Goal: Task Accomplishment & Management: Complete application form

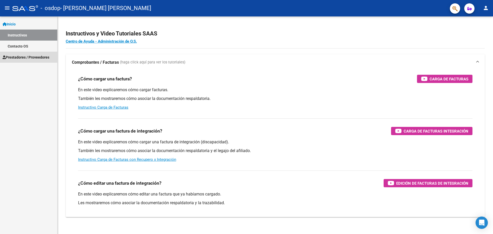
click at [16, 56] on span "Prestadores / Proveedores" at bounding box center [26, 57] width 47 height 6
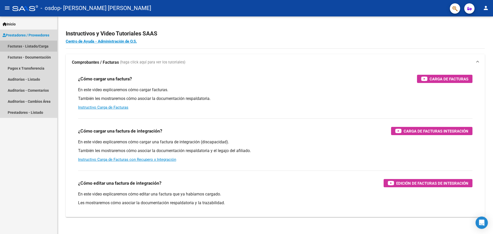
click at [30, 46] on link "Facturas - Listado/Carga" at bounding box center [28, 46] width 57 height 11
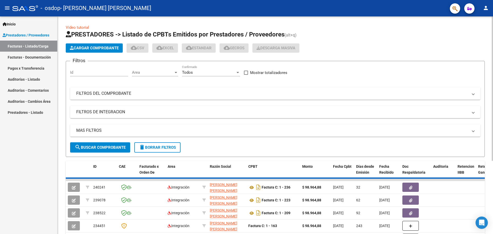
click at [100, 50] on button "Cargar Comprobante" at bounding box center [94, 47] width 57 height 9
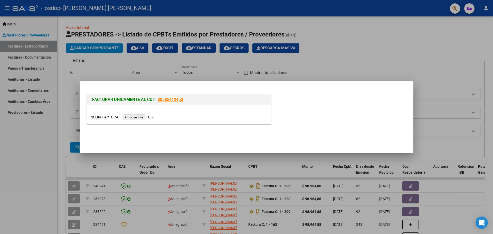
click at [143, 116] on input "file" at bounding box center [123, 116] width 65 height 5
click at [130, 117] on input "file" at bounding box center [123, 116] width 65 height 5
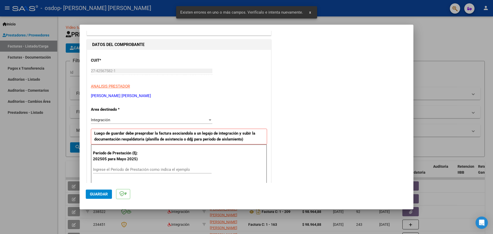
scroll to position [45, 0]
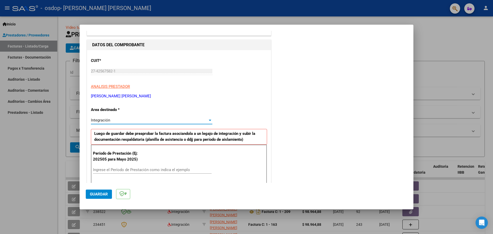
click at [173, 121] on div "Integración" at bounding box center [149, 120] width 117 height 5
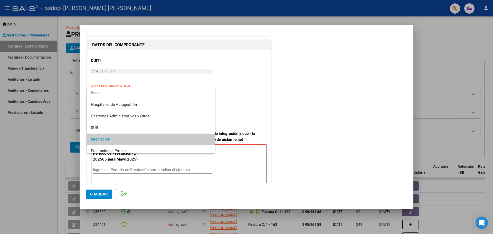
scroll to position [19, 0]
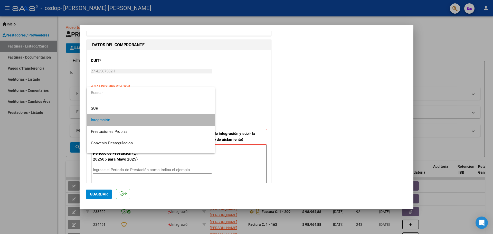
click at [171, 119] on span "Integración" at bounding box center [151, 120] width 120 height 12
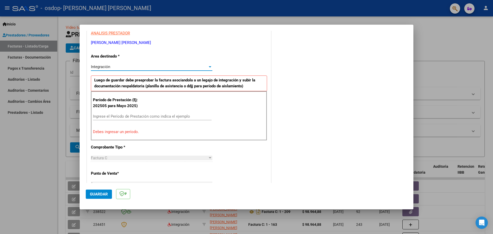
scroll to position [99, 0]
click at [151, 115] on input "Ingrese el Período de Prestación como indica el ejemplo" at bounding box center [152, 116] width 119 height 5
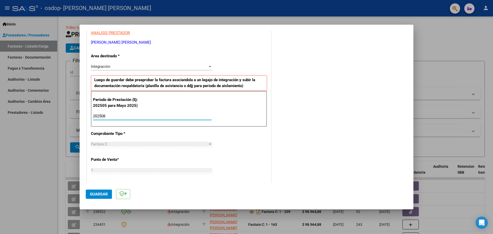
type input "202508"
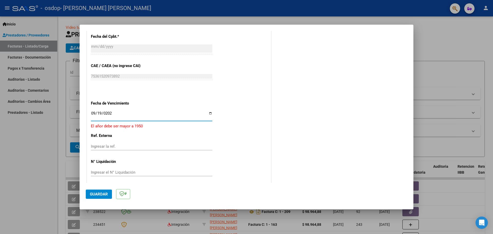
type input "[DATE]"
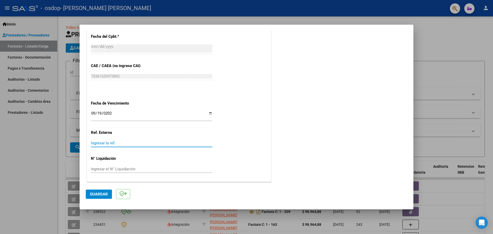
drag, startPoint x: 116, startPoint y: 145, endPoint x: 93, endPoint y: 143, distance: 23.8
click at [93, 143] on input "Ingresar la ref." at bounding box center [151, 143] width 121 height 5
click at [109, 168] on input "Ingresar el N° Liquidación" at bounding box center [151, 169] width 121 height 5
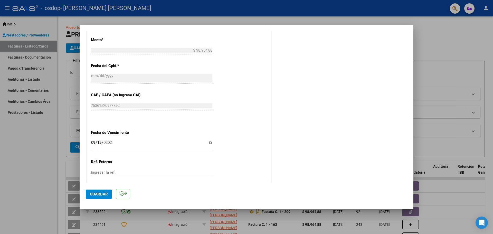
scroll to position [270, 0]
drag, startPoint x: 109, startPoint y: 168, endPoint x: 281, endPoint y: 101, distance: 185.4
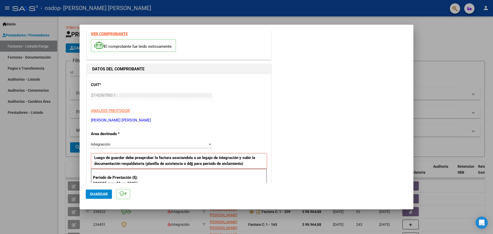
scroll to position [54, 0]
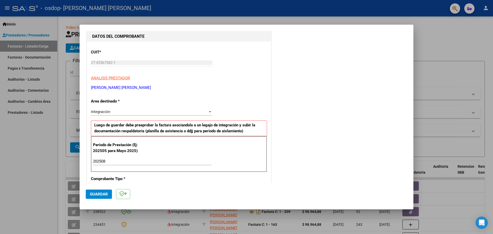
click at [163, 114] on div "Integración Seleccionar Area" at bounding box center [151, 112] width 121 height 8
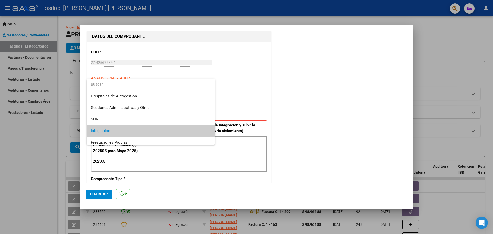
scroll to position [19, 0]
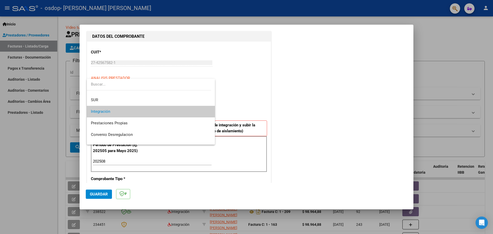
click at [238, 84] on div at bounding box center [246, 117] width 493 height 234
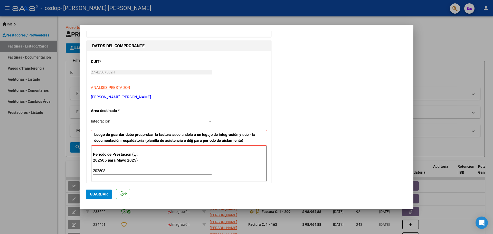
scroll to position [0, 0]
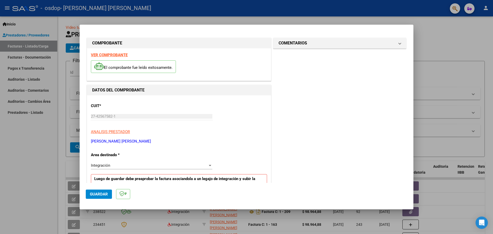
click at [104, 195] on span "Guardar" at bounding box center [99, 194] width 18 height 5
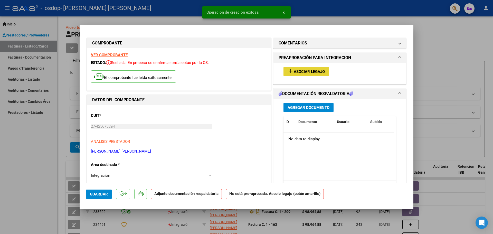
click at [310, 69] on span "add Asociar Legajo" at bounding box center [305, 71] width 37 height 5
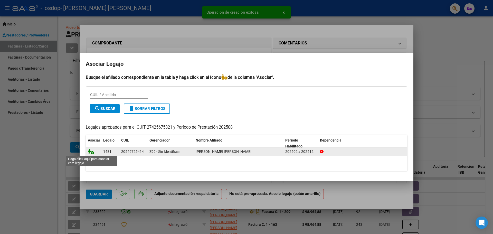
click at [91, 153] on icon at bounding box center [91, 152] width 6 height 6
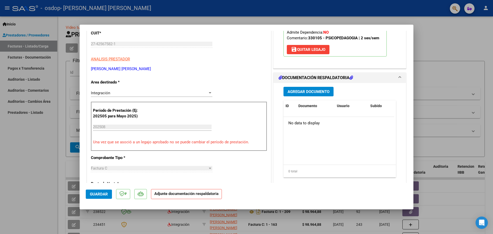
scroll to position [84, 0]
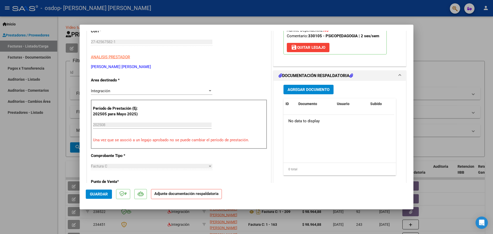
click at [307, 86] on button "Agregar Documento" at bounding box center [308, 89] width 50 height 9
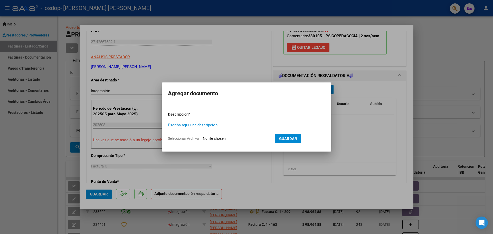
type input "p"
type input "Planilla de asistencia 202508"
click at [228, 137] on input "Seleccionar Archivo" at bounding box center [237, 138] width 68 height 5
type input "C:\fakepath\PA 202508 PSP [PERSON_NAME].pdf"
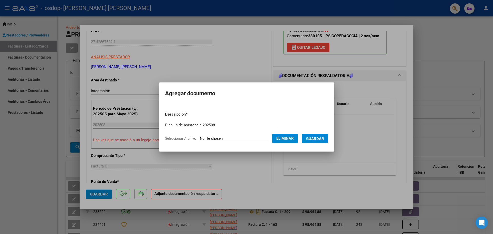
click at [319, 137] on span "Guardar" at bounding box center [315, 138] width 18 height 5
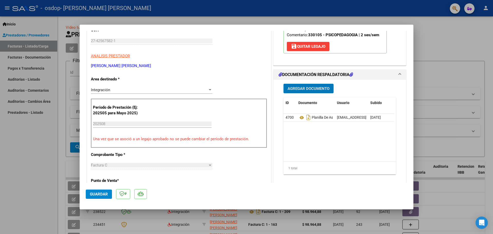
scroll to position [85, 0]
click at [400, 74] on mat-expansion-panel-header "DOCUMENTACIÓN RESPALDATORIA" at bounding box center [339, 75] width 132 height 10
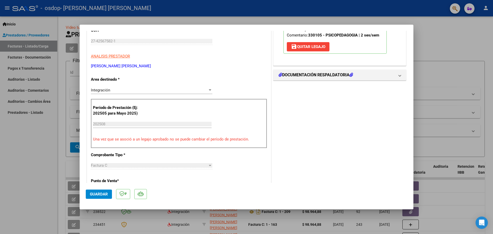
scroll to position [0, 0]
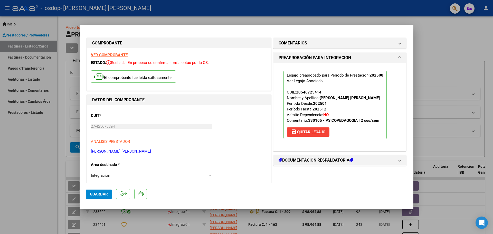
click at [101, 193] on span "Guardar" at bounding box center [99, 194] width 18 height 5
drag, startPoint x: 450, startPoint y: 40, endPoint x: 314, endPoint y: 31, distance: 136.8
click at [340, 17] on div at bounding box center [246, 117] width 493 height 234
type input "$ 0,00"
